Goal: Navigation & Orientation: Understand site structure

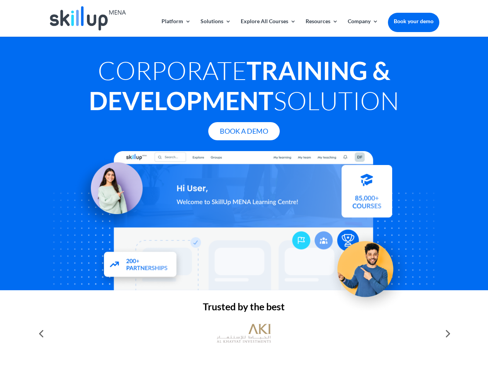
click at [244, 185] on div at bounding box center [244, 220] width 390 height 139
click at [215, 27] on link "Solutions" at bounding box center [215, 28] width 31 height 18
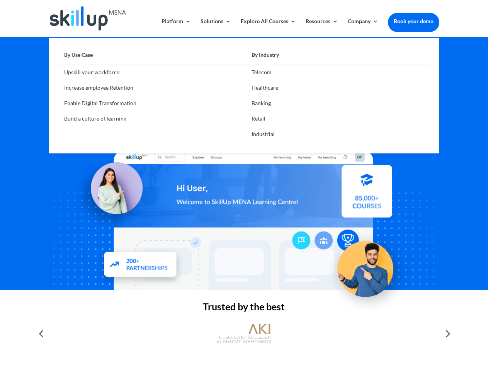
click at [268, 27] on link "Explore All Courses" at bounding box center [268, 28] width 55 height 18
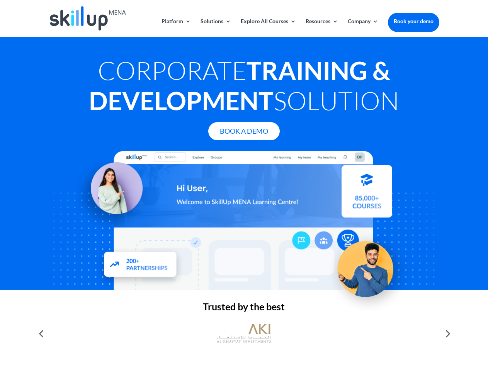
click at [321, 27] on link "Resources" at bounding box center [321, 28] width 32 height 18
click at [363, 27] on link "Company" at bounding box center [363, 28] width 31 height 18
click at [244, 333] on img at bounding box center [244, 333] width 54 height 27
